Goal: Navigation & Orientation: Find specific page/section

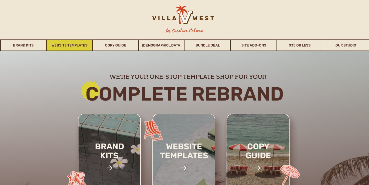
click at [70, 43] on link "Website Templates" at bounding box center [70, 45] width 46 height 12
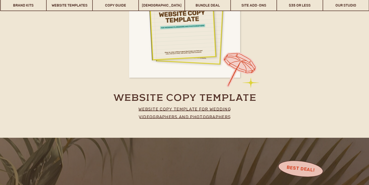
scroll to position [2476, 0]
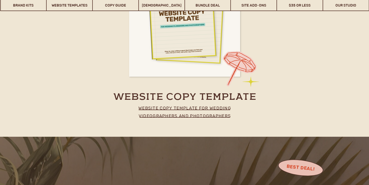
click at [207, 117] on p "website copy template for wedding videographers and photographers" at bounding box center [184, 110] width 111 height 13
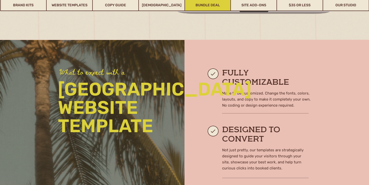
scroll to position [396, 0]
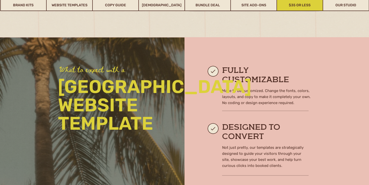
click at [303, 5] on link "$35 or Less" at bounding box center [300, 5] width 46 height 12
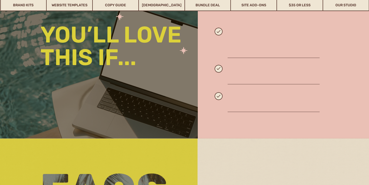
scroll to position [677, 0]
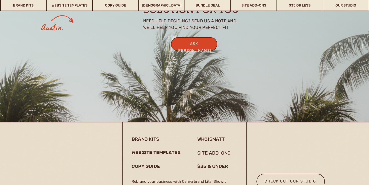
scroll to position [3919, 0]
